Goal: Complete application form

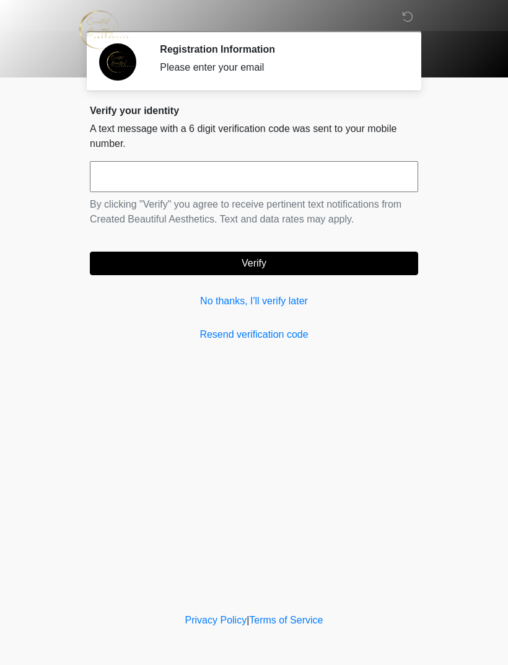
click at [176, 179] on input "text" at bounding box center [254, 176] width 329 height 31
type input "******"
click at [342, 260] on button "Verify" at bounding box center [254, 264] width 329 height 24
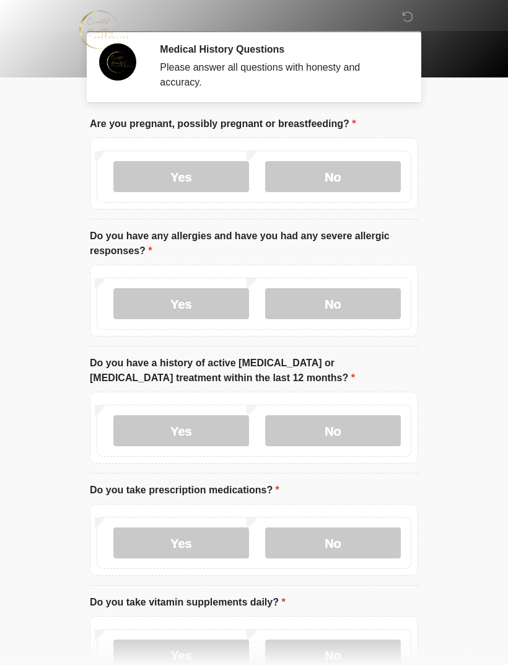
click at [366, 167] on label "No" at bounding box center [333, 176] width 136 height 31
click at [365, 307] on label "No" at bounding box center [333, 303] width 136 height 31
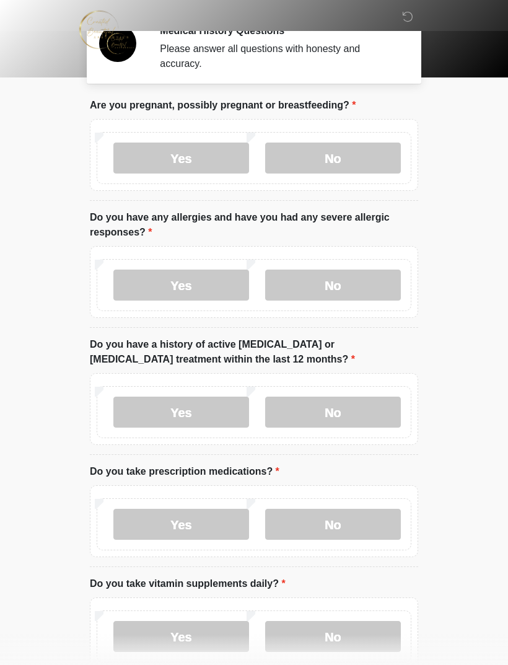
scroll to position [122, 0]
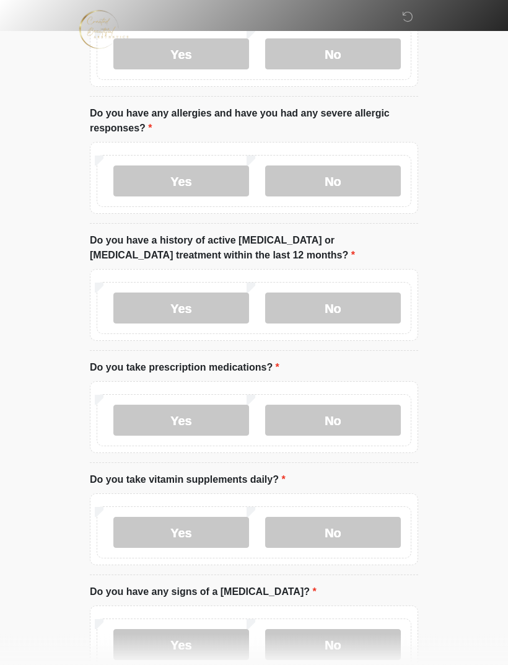
click at [355, 309] on label "No" at bounding box center [333, 308] width 136 height 31
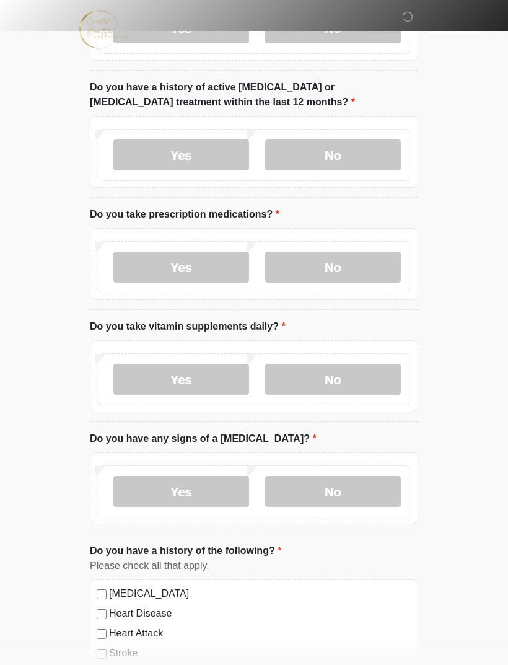
scroll to position [279, 0]
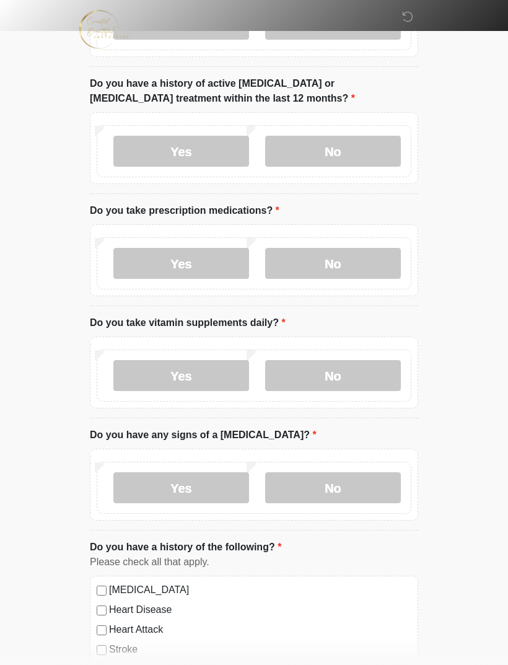
click at [343, 257] on label "No" at bounding box center [333, 264] width 136 height 31
click at [345, 374] on label "No" at bounding box center [333, 375] width 136 height 31
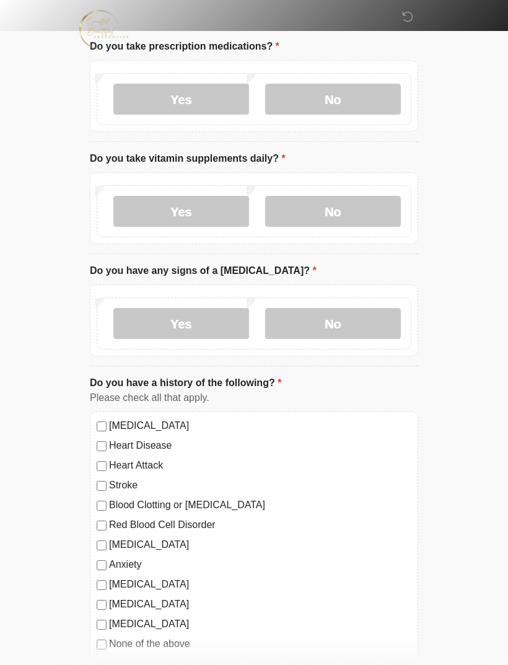
click at [351, 328] on label "No" at bounding box center [333, 324] width 136 height 31
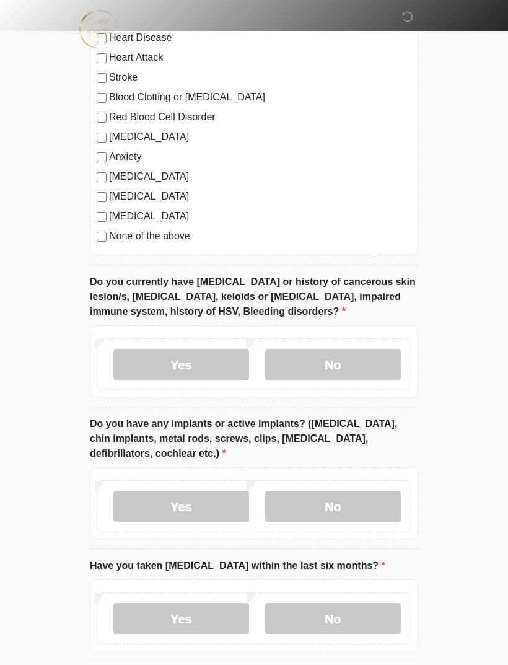
scroll to position [852, 0]
click at [348, 356] on label "No" at bounding box center [333, 364] width 136 height 31
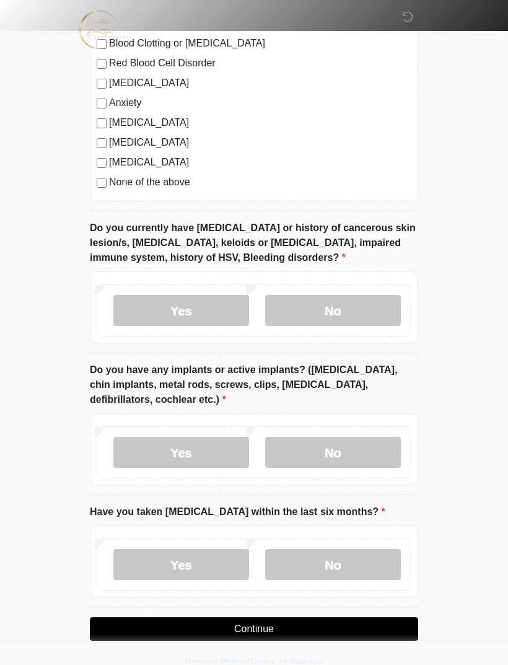
click at [355, 446] on label "No" at bounding box center [333, 452] width 136 height 31
click at [359, 551] on label "No" at bounding box center [333, 564] width 136 height 31
click at [334, 624] on button "Continue" at bounding box center [254, 630] width 329 height 24
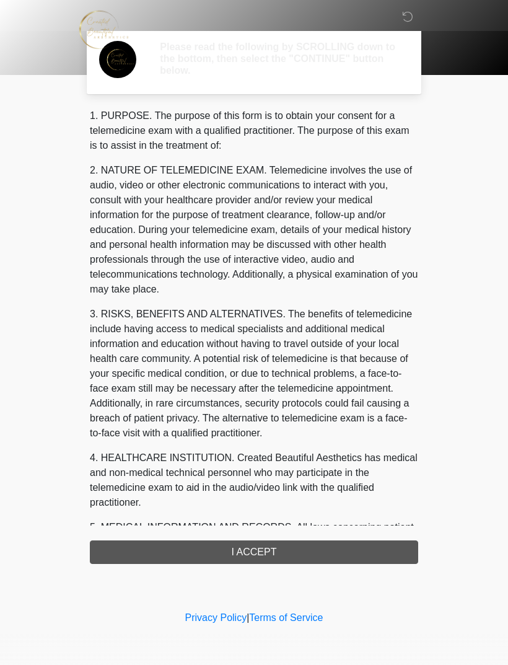
scroll to position [0, 0]
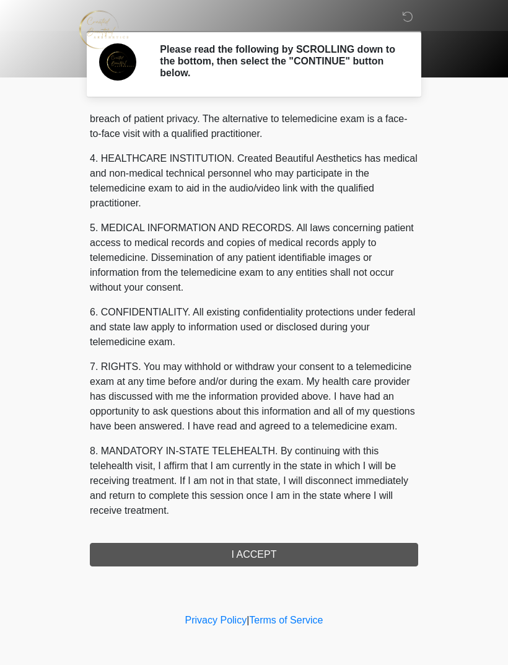
click at [327, 543] on button "I ACCEPT" at bounding box center [254, 555] width 329 height 24
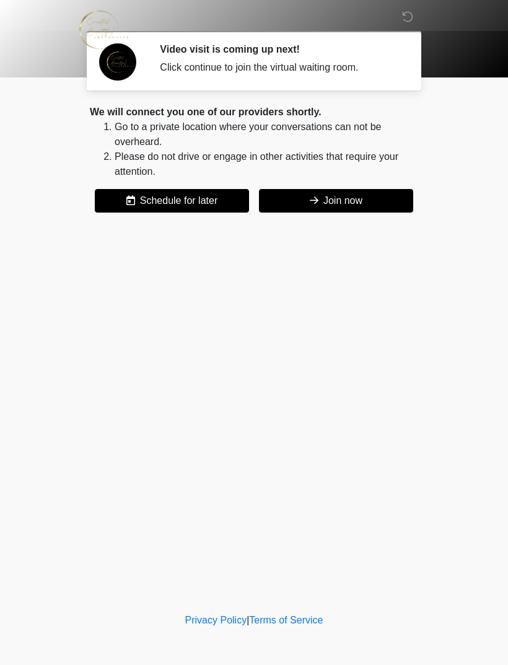
click at [357, 211] on button "Join now" at bounding box center [336, 201] width 154 height 24
